Goal: Transaction & Acquisition: Subscribe to service/newsletter

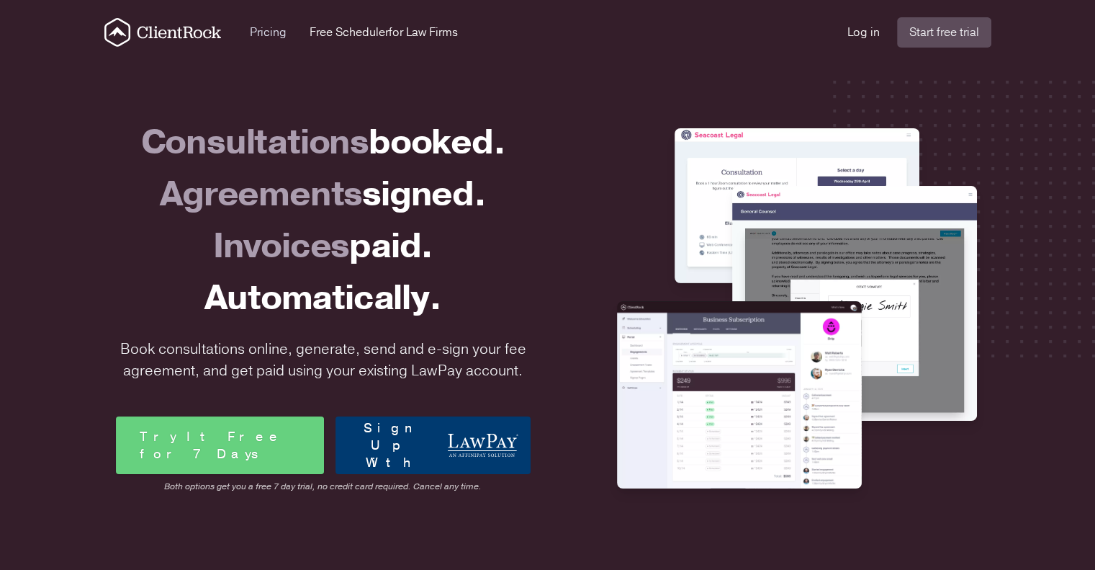
click at [278, 33] on link "Pricing" at bounding box center [268, 32] width 37 height 17
click at [377, 27] on link "Free Scheduler for Law Firms" at bounding box center [384, 32] width 148 height 17
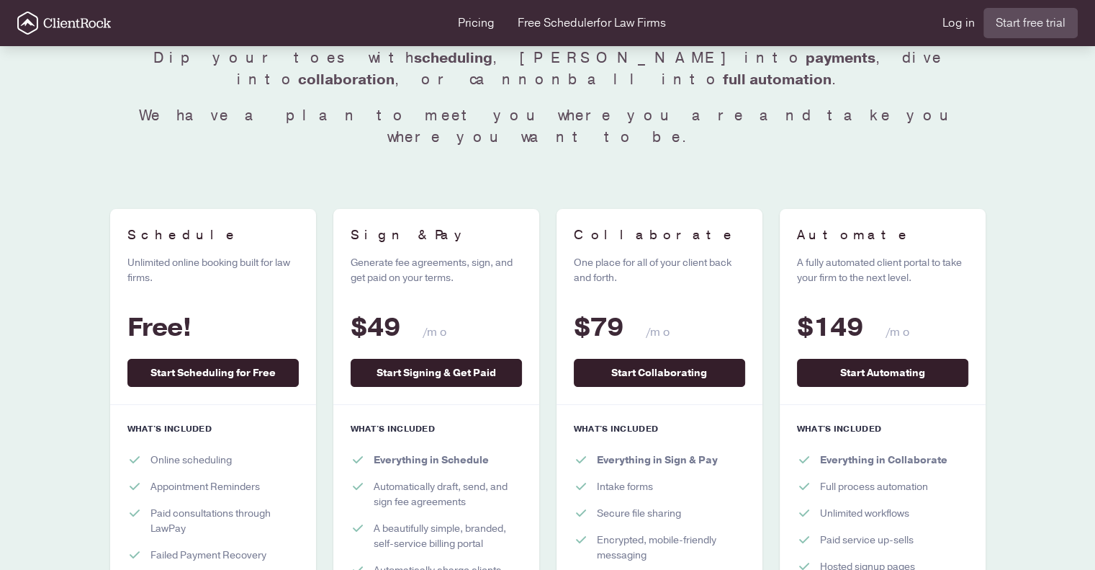
scroll to position [216, 0]
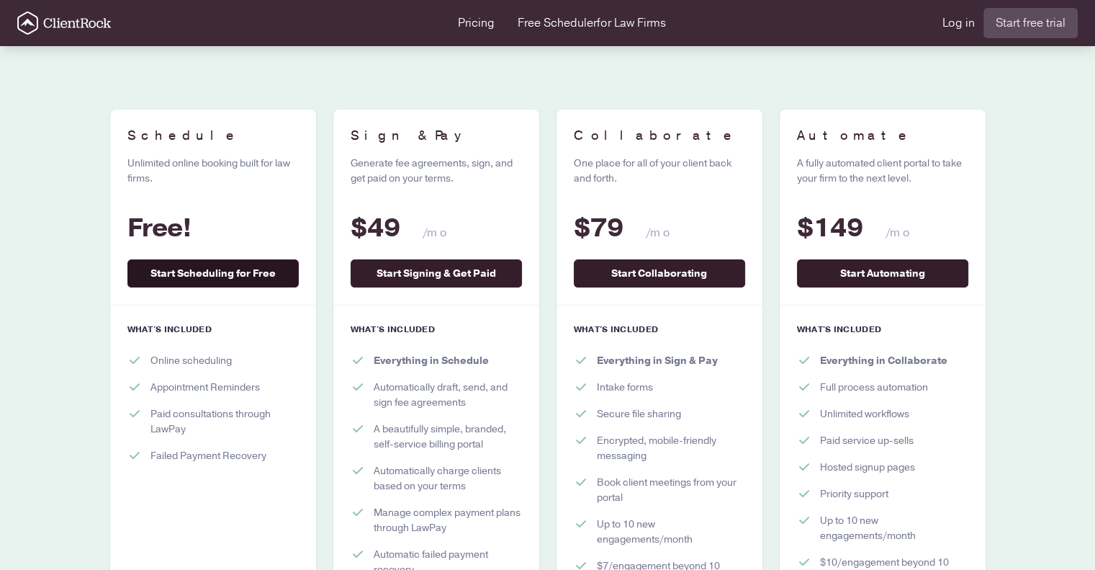
click at [241, 259] on link "Start Scheduling for Free" at bounding box center [212, 273] width 171 height 28
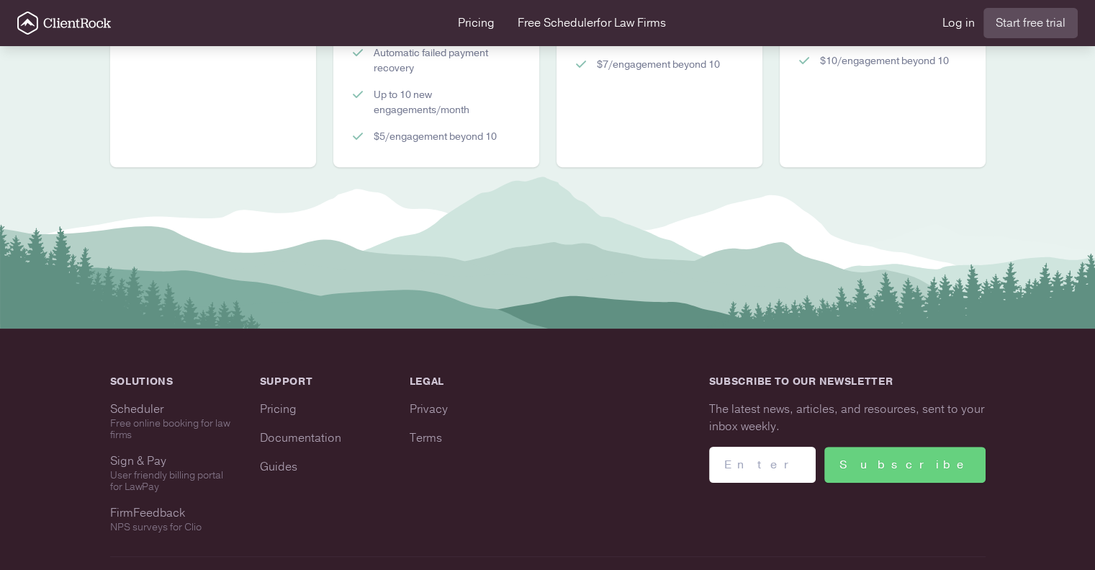
scroll to position [746, 0]
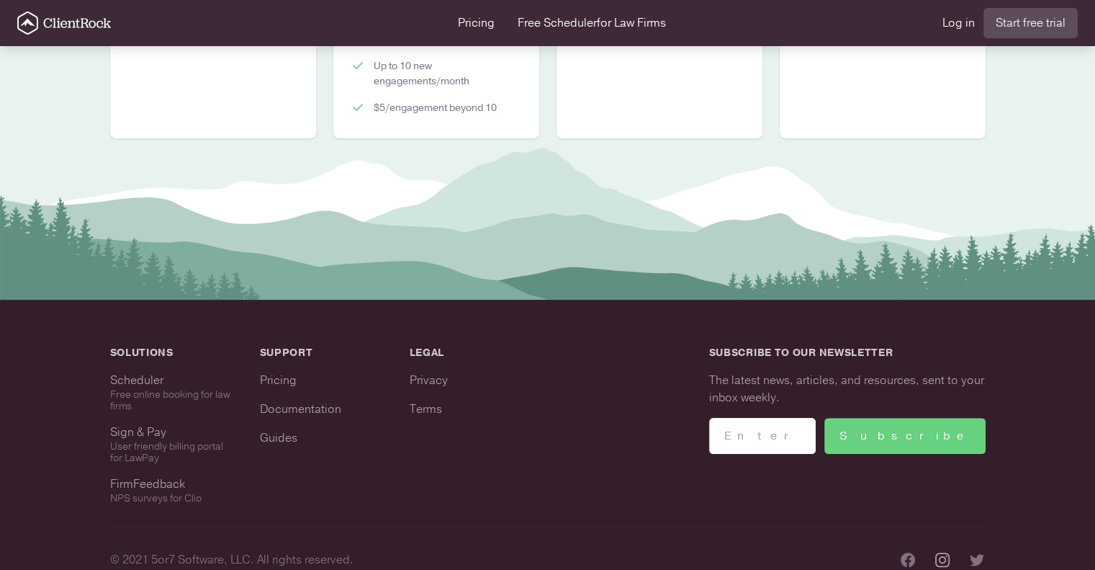
click at [944, 551] on icon at bounding box center [942, 559] width 17 height 17
